Goal: Navigation & Orientation: Find specific page/section

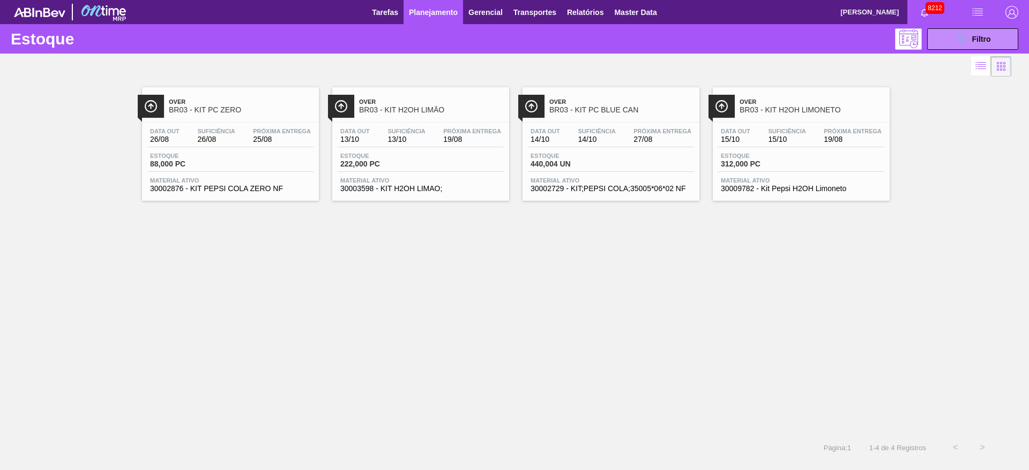
click at [398, 232] on div "Over BR03 - KIT PC ZERO Data out 26/08 Suficiência 26/08 Próxima Entrega 25/08 …" at bounding box center [514, 256] width 1029 height 355
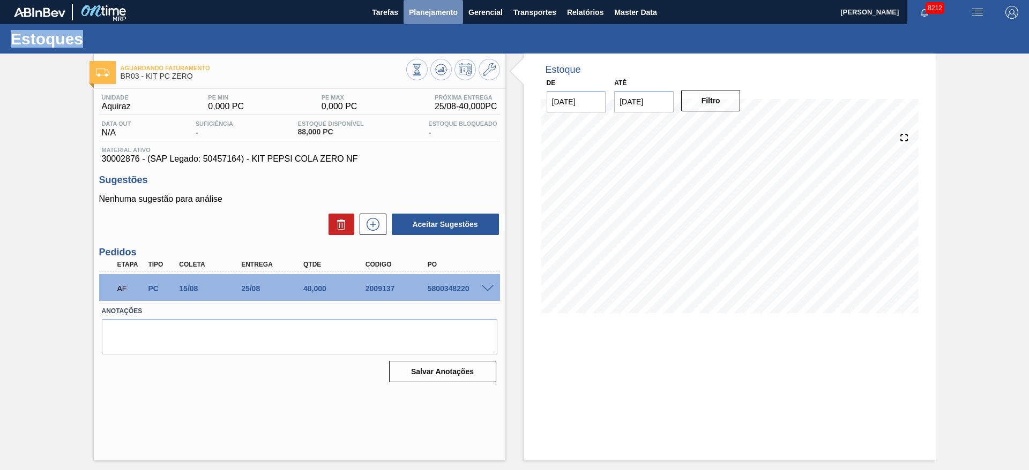
click at [410, 12] on span "Planejamento" at bounding box center [433, 12] width 49 height 13
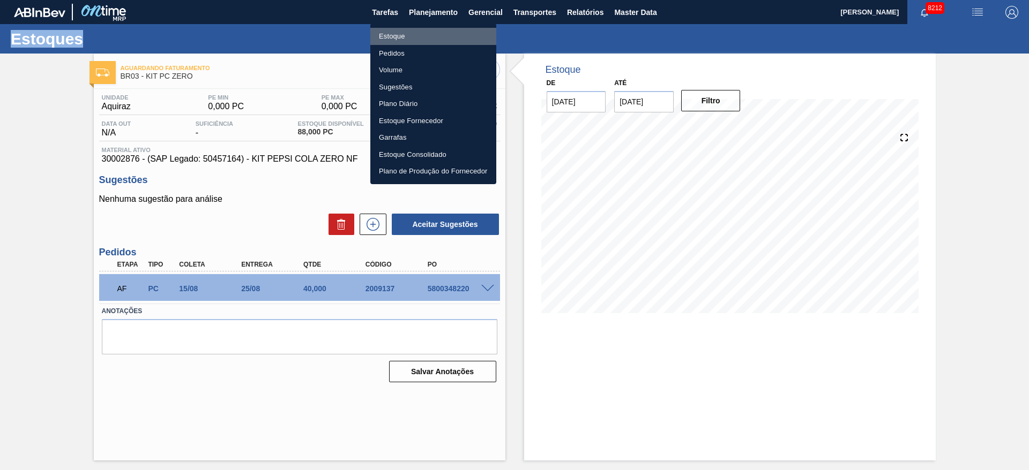
click at [417, 34] on li "Estoque" at bounding box center [433, 36] width 126 height 17
